Goal: Information Seeking & Learning: Find specific page/section

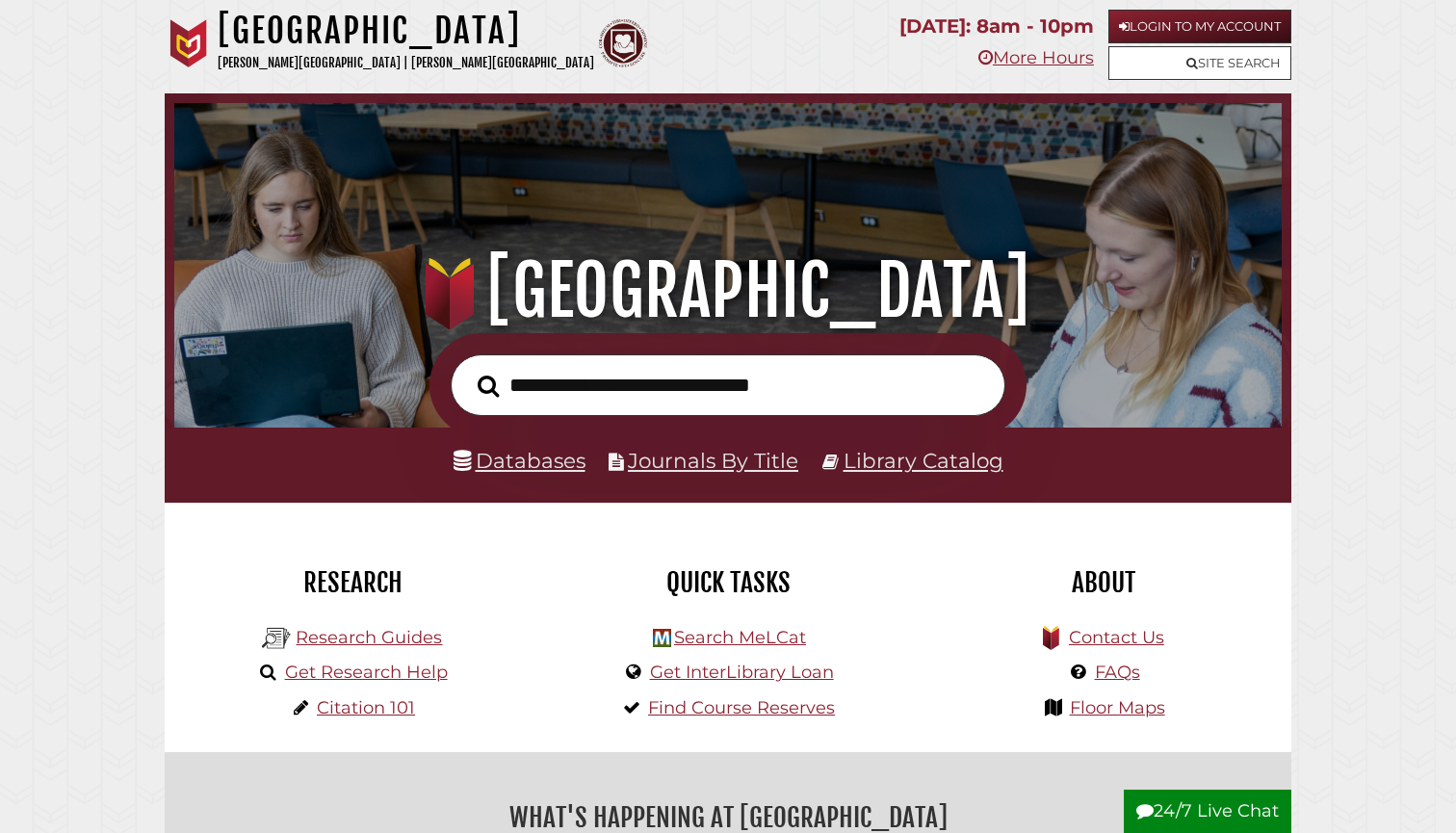
scroll to position [366, 1098]
type input "**********"
click at [488, 385] on button "Search" at bounding box center [487, 386] width 40 height 33
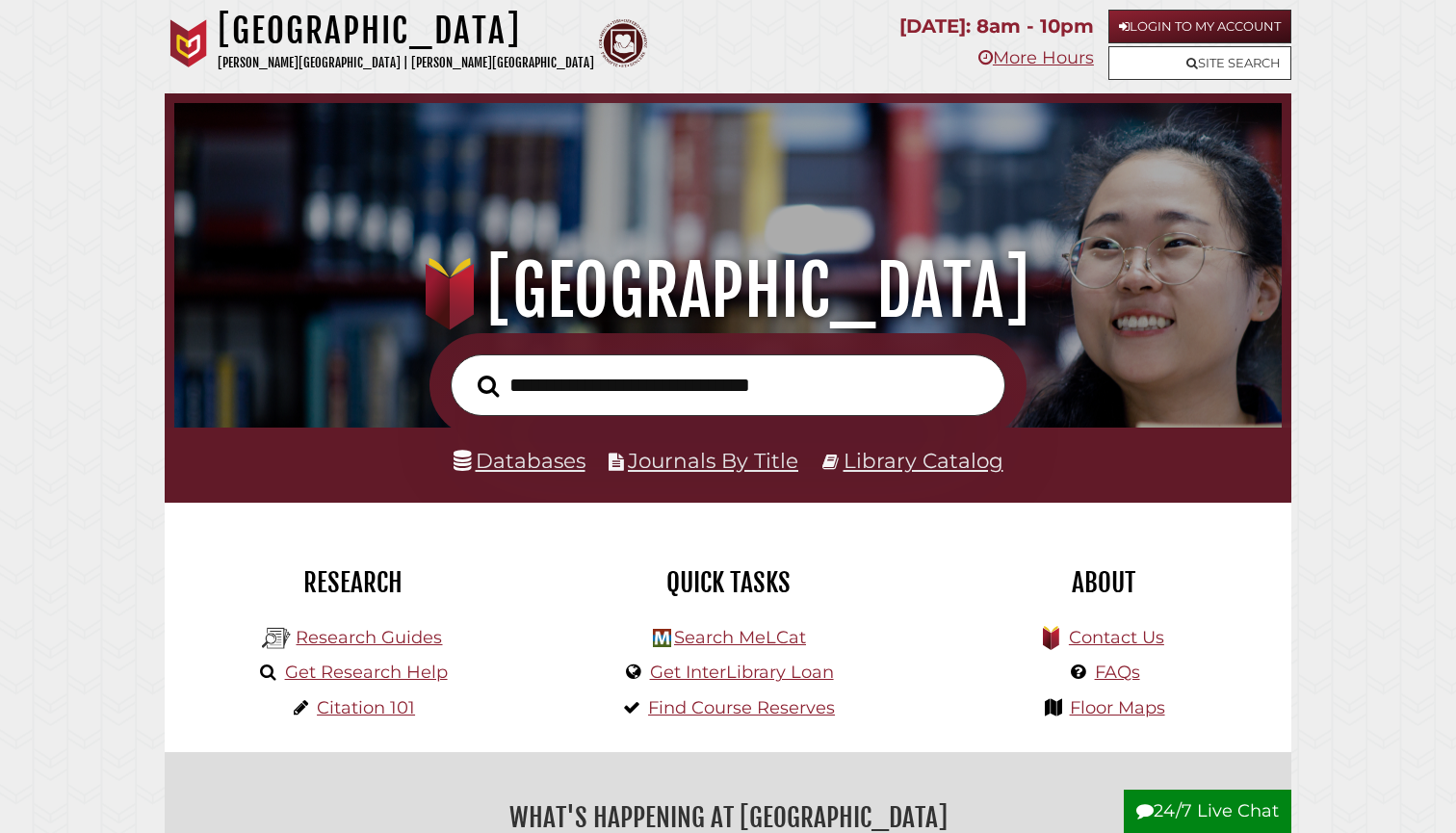
scroll to position [366, 1098]
click at [500, 454] on link "Databases" at bounding box center [520, 461] width 132 height 25
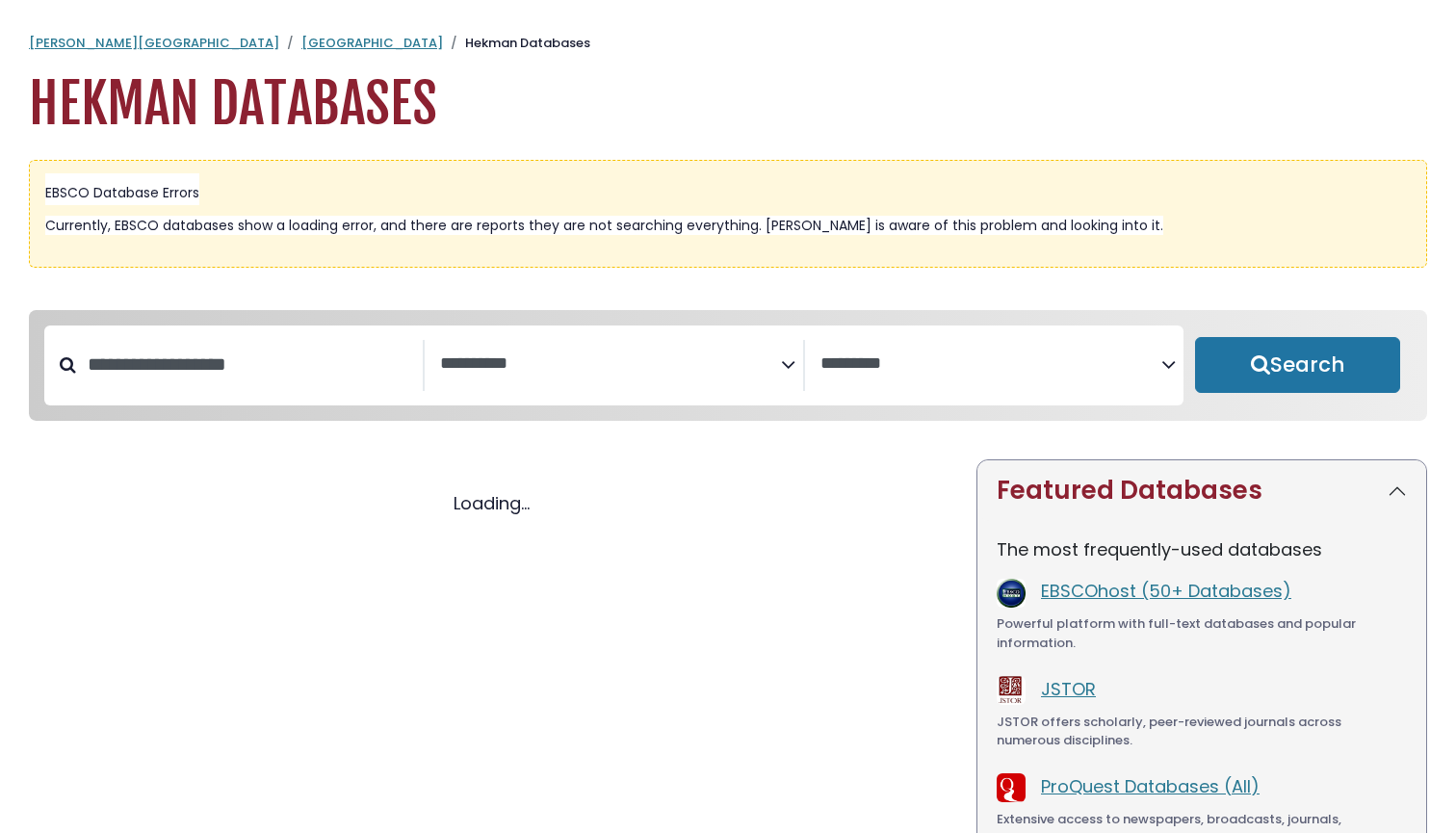
select select "Database Subject Filter"
select select "Database Vendors Filter"
select select "Database Subject Filter"
select select "Database Vendors Filter"
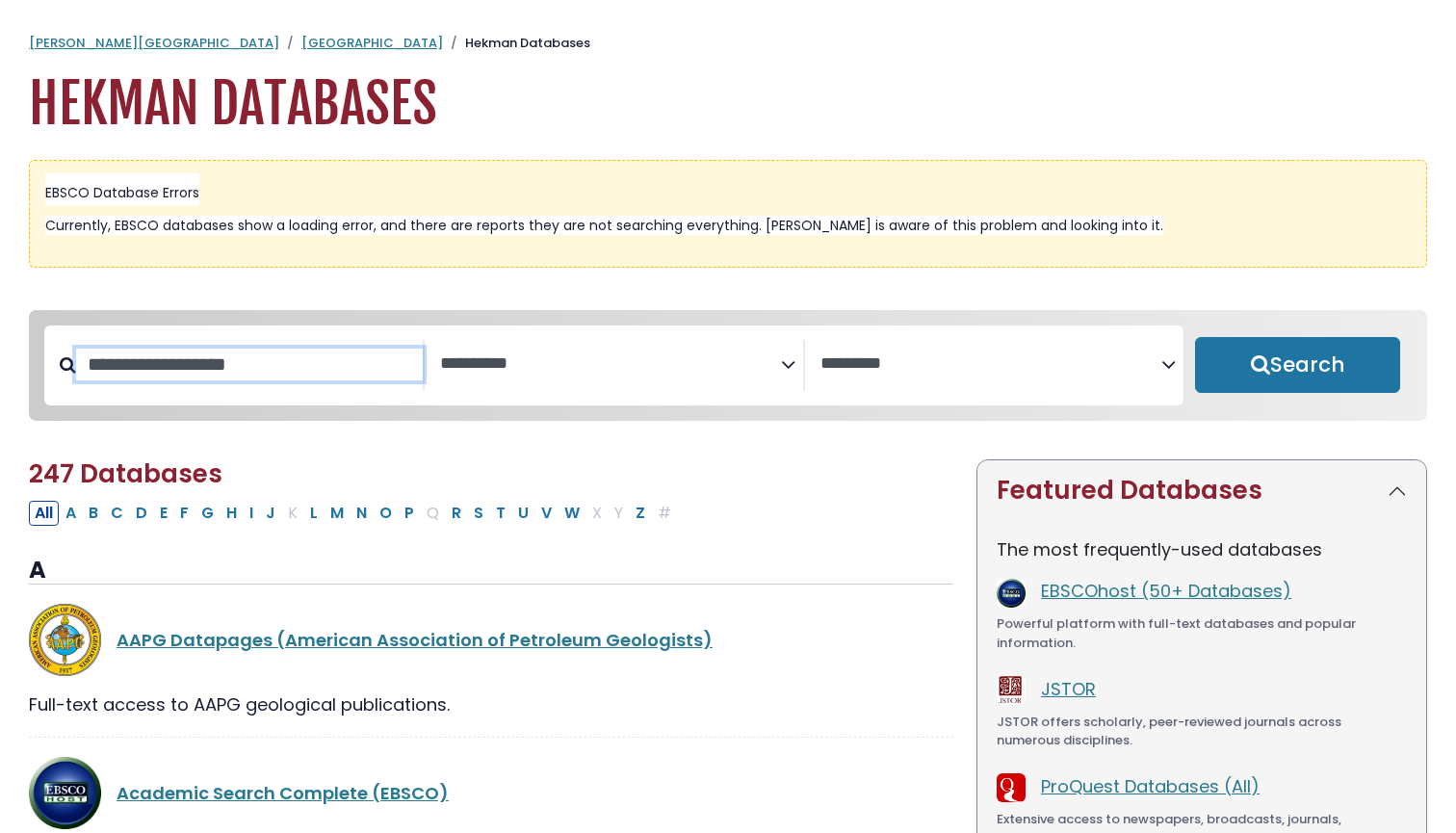
click at [253, 363] on input "Search database by title or keyword" at bounding box center [250, 365] width 347 height 31
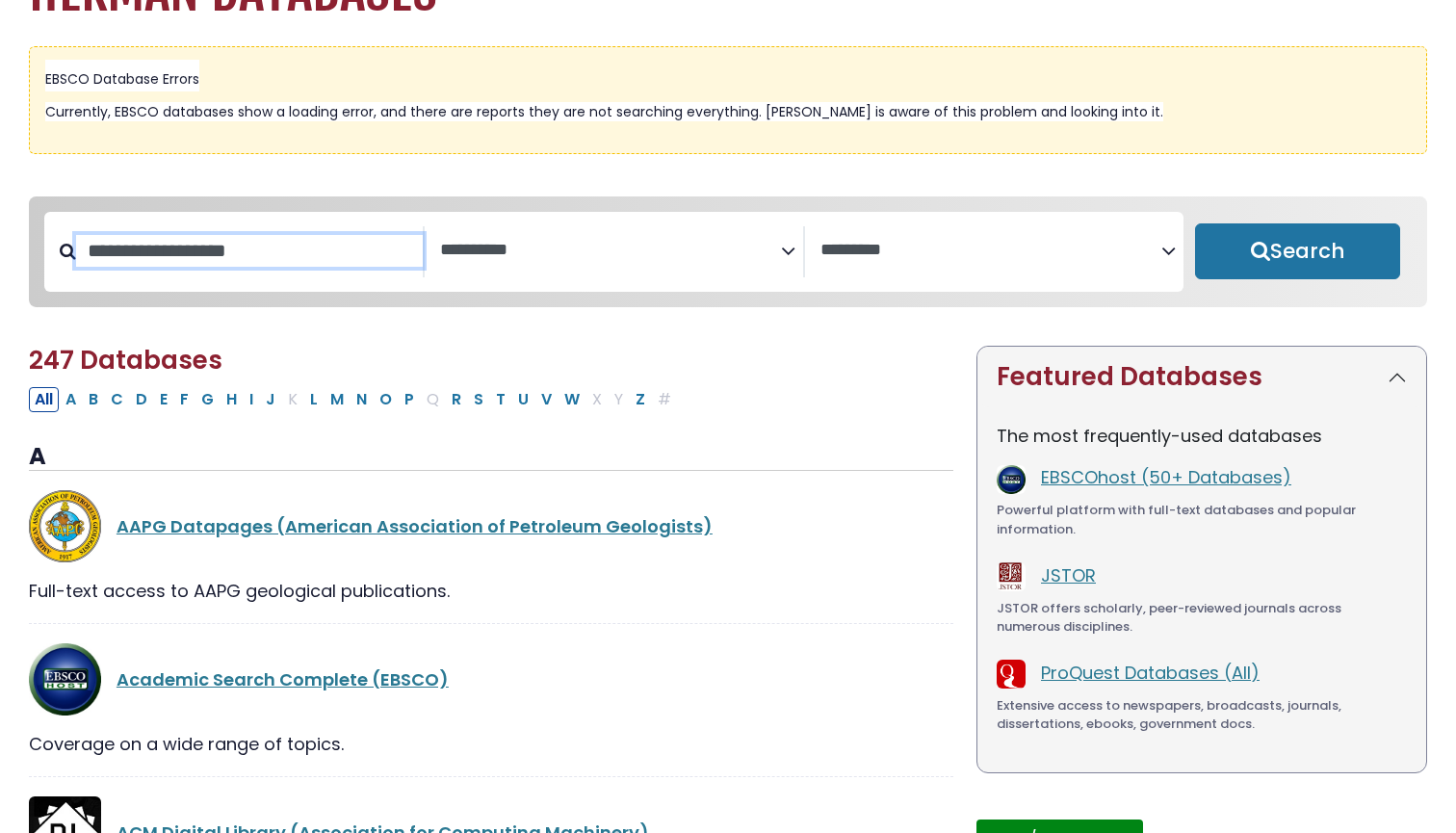
scroll to position [114, 0]
click at [395, 683] on link "Academic Search Complete (EBSCO)" at bounding box center [282, 679] width 332 height 24
